Goal: Navigation & Orientation: Find specific page/section

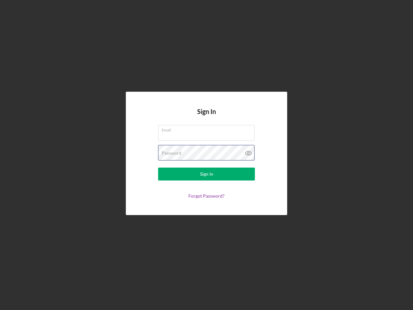
click at [207, 155] on div "Password" at bounding box center [206, 153] width 97 height 16
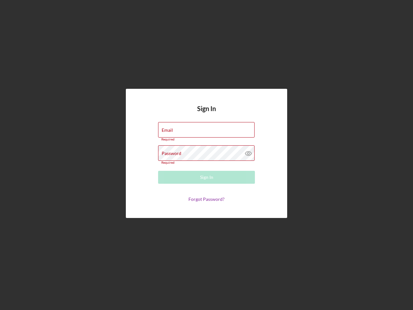
click at [249, 153] on icon at bounding box center [249, 153] width 16 height 16
